Goal: Transaction & Acquisition: Subscribe to service/newsletter

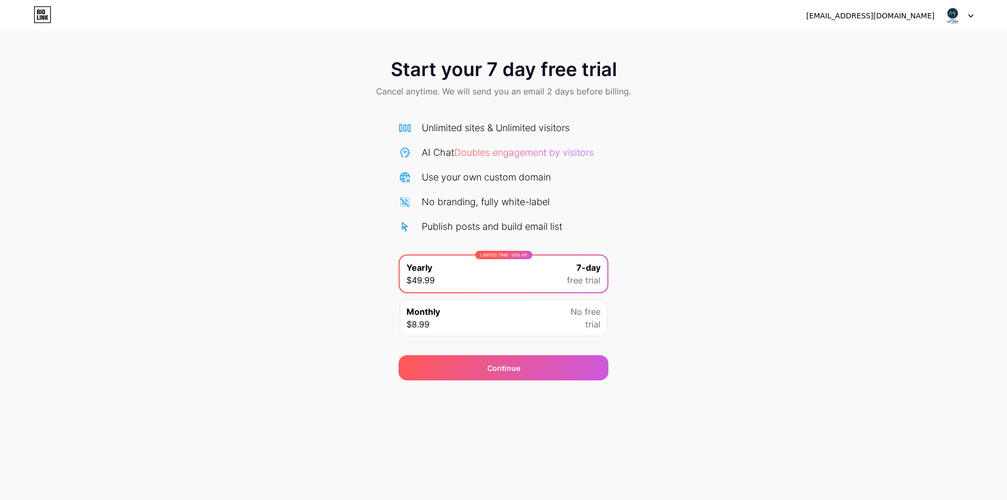
click at [969, 17] on icon at bounding box center [971, 16] width 5 height 4
click at [854, 41] on li "Logout" at bounding box center [908, 43] width 130 height 28
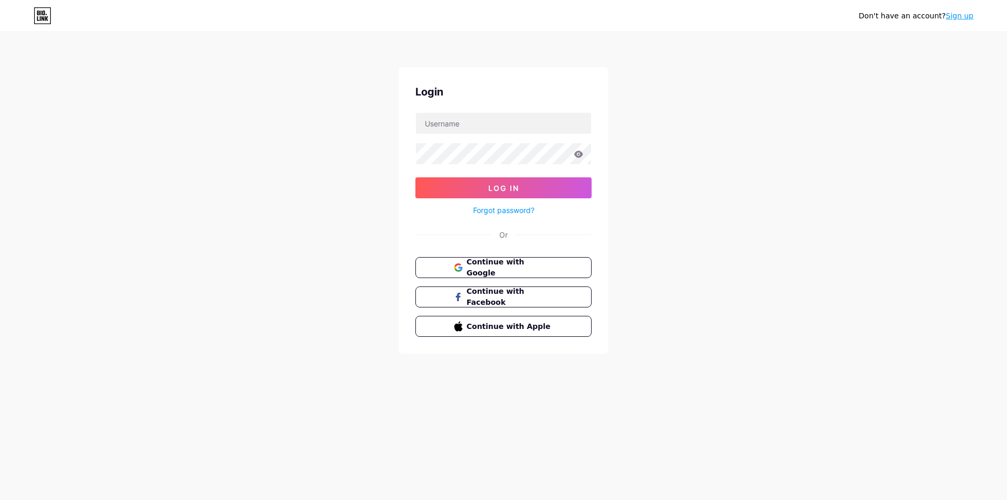
click at [920, 42] on div "Don't have an account? Sign up Login Log In Forgot password? Or Continue with G…" at bounding box center [503, 193] width 1007 height 387
type input "[EMAIL_ADDRESS][DOMAIN_NAME]"
click at [522, 296] on span "Continue with Facebook" at bounding box center [510, 297] width 88 height 23
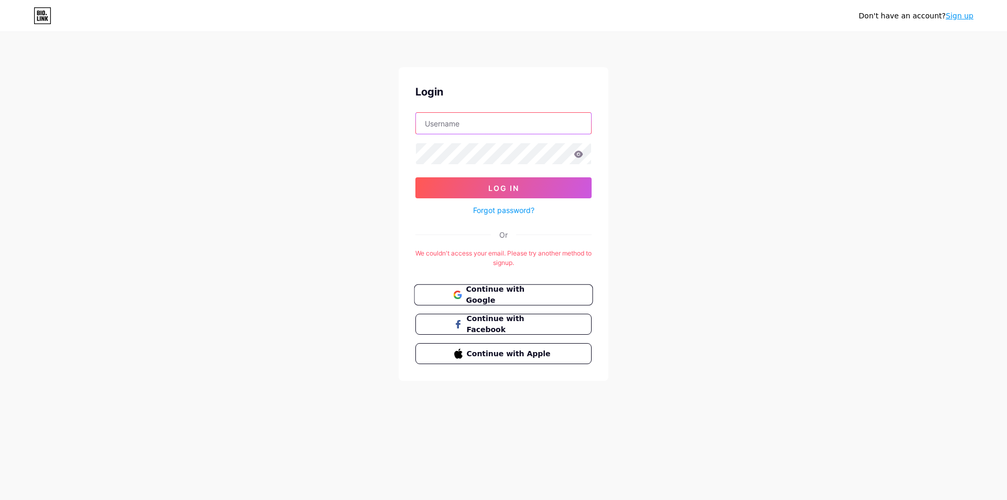
type input "[EMAIL_ADDRESS][DOMAIN_NAME]"
click at [509, 289] on span "Continue with Google" at bounding box center [510, 295] width 88 height 23
type input "[EMAIL_ADDRESS][DOMAIN_NAME]"
click at [521, 209] on link "Forgot password?" at bounding box center [503, 210] width 61 height 11
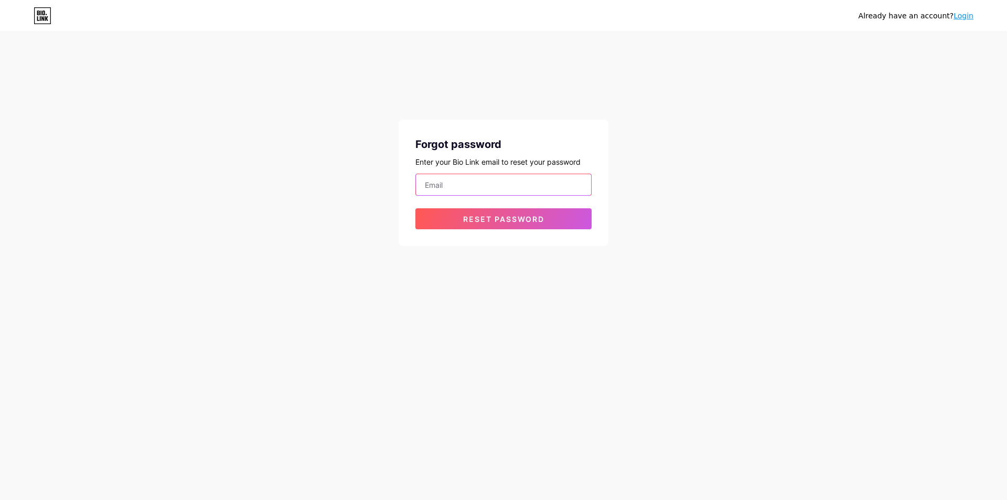
click at [484, 190] on input "email" at bounding box center [503, 184] width 175 height 21
type input "[EMAIL_ADDRESS][DOMAIN_NAME]"
click at [493, 217] on span "Reset password" at bounding box center [503, 219] width 81 height 9
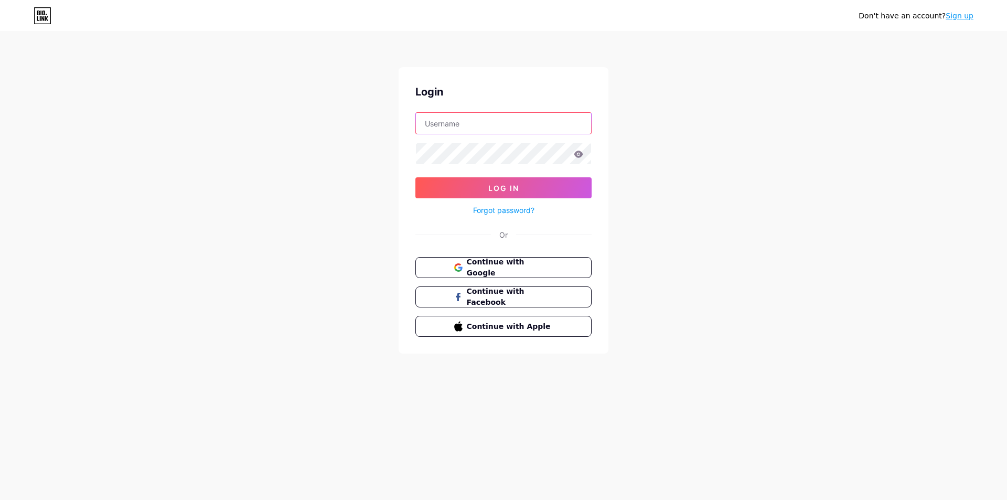
type input "[EMAIL_ADDRESS][DOMAIN_NAME]"
click at [378, 153] on div "Don't have an account? Sign up Login [EMAIL_ADDRESS][DOMAIN_NAME] Log In Forgot…" at bounding box center [503, 193] width 1007 height 387
click at [485, 185] on button "Log In" at bounding box center [504, 187] width 176 height 21
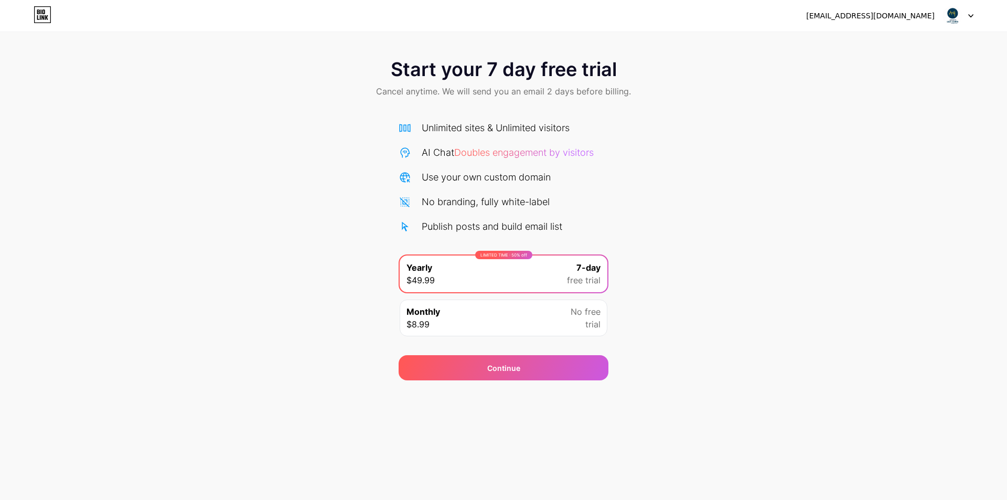
click at [519, 320] on div "Monthly $8.99 No free trial" at bounding box center [504, 318] width 208 height 37
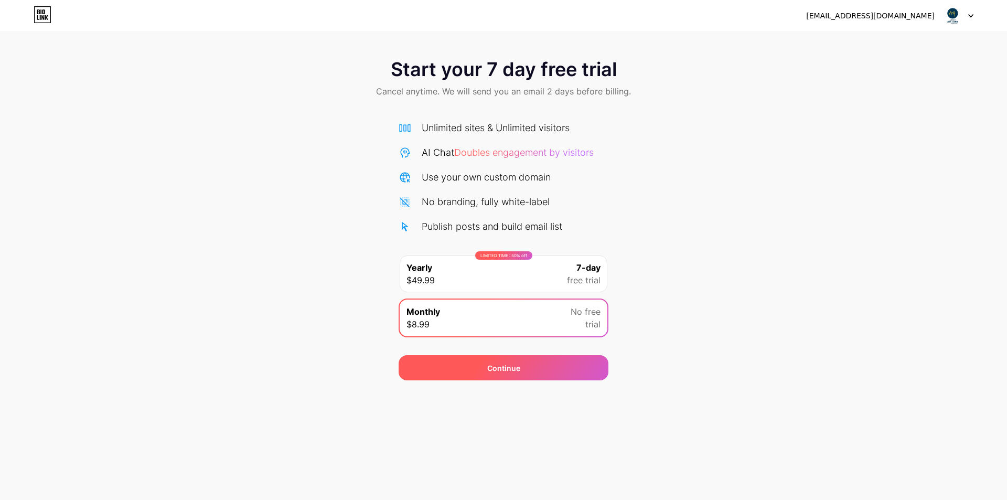
click at [504, 356] on div "Continue" at bounding box center [504, 367] width 210 height 25
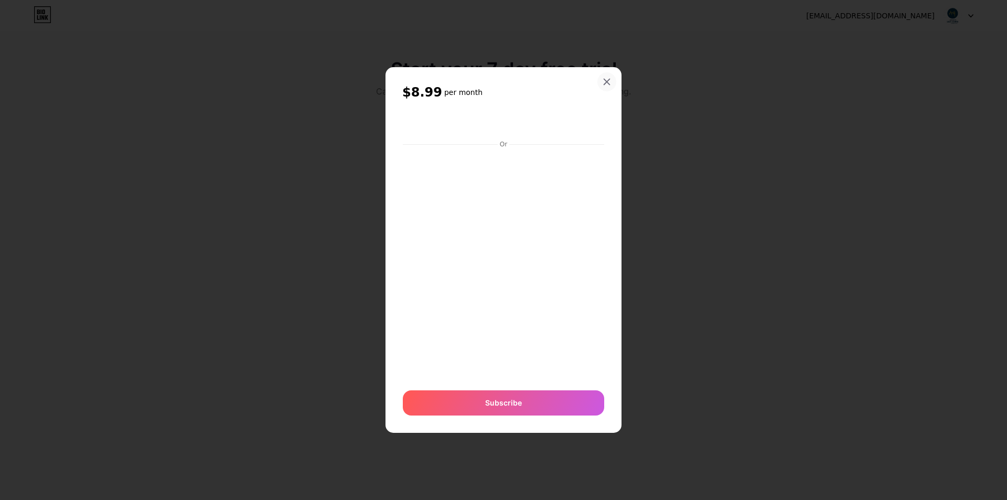
click at [604, 81] on icon at bounding box center [607, 82] width 8 height 8
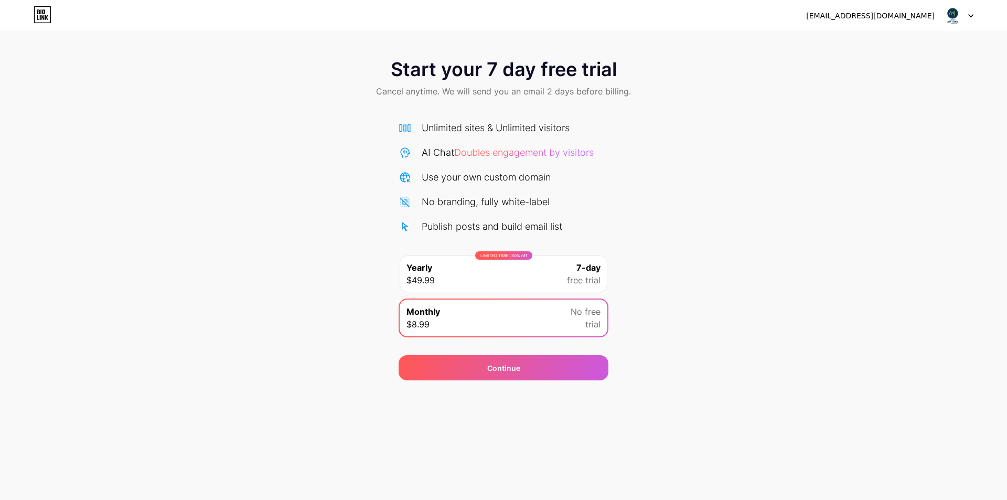
click at [971, 19] on div at bounding box center [958, 15] width 30 height 19
click at [779, 24] on div "lozaevent@gmail.com Logout" at bounding box center [503, 15] width 1007 height 19
drag, startPoint x: 779, startPoint y: 24, endPoint x: 767, endPoint y: 33, distance: 14.3
click at [779, 24] on div "lozaevent@gmail.com Logout" at bounding box center [503, 15] width 1007 height 19
click at [485, 276] on div "LIMITED TIME : 50% off Yearly $49.99 7-day free trial" at bounding box center [504, 274] width 208 height 37
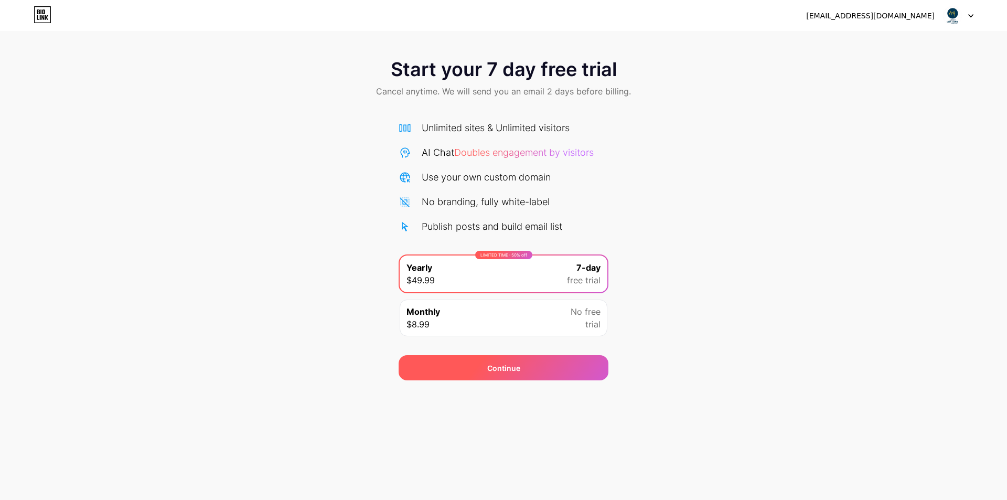
click at [508, 360] on div "Continue" at bounding box center [504, 367] width 210 height 25
